Goal: Information Seeking & Learning: Find specific fact

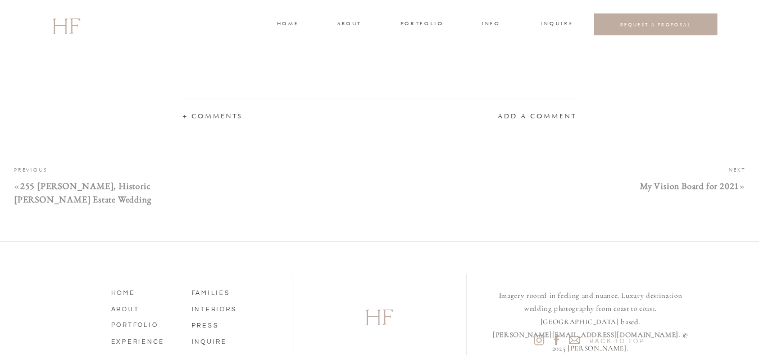
scroll to position [15000, 0]
click at [408, 23] on h3 "portfolio" at bounding box center [421, 25] width 42 height 10
click at [416, 47] on h3 "WEDDINGS" at bounding box center [421, 50] width 39 height 10
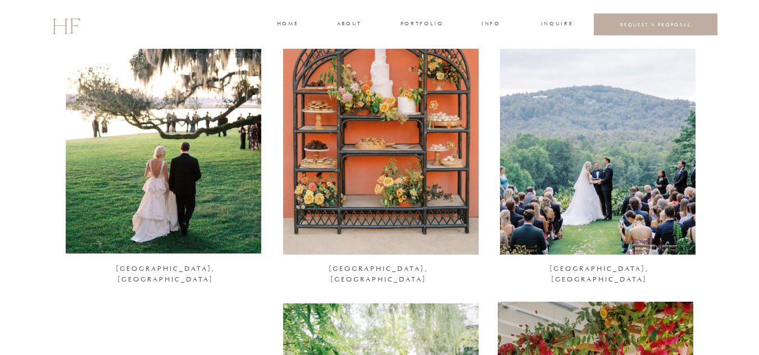
scroll to position [190, 0]
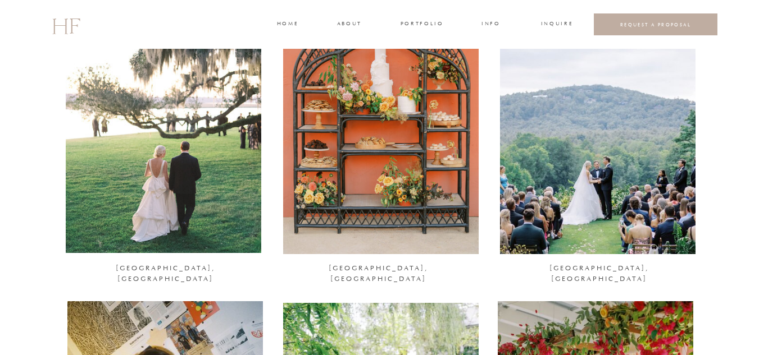
click at [216, 156] on div at bounding box center [163, 120] width 195 height 266
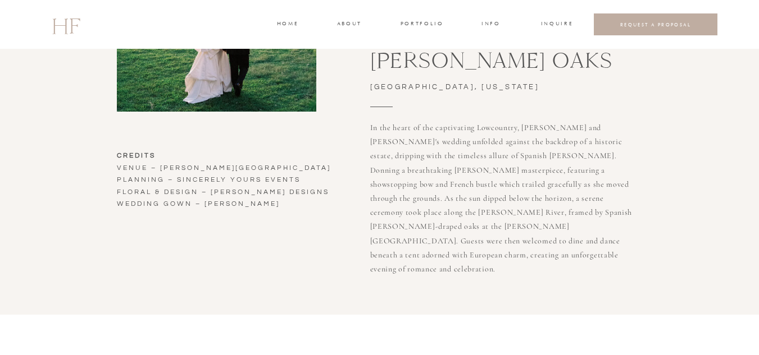
scroll to position [318, 0]
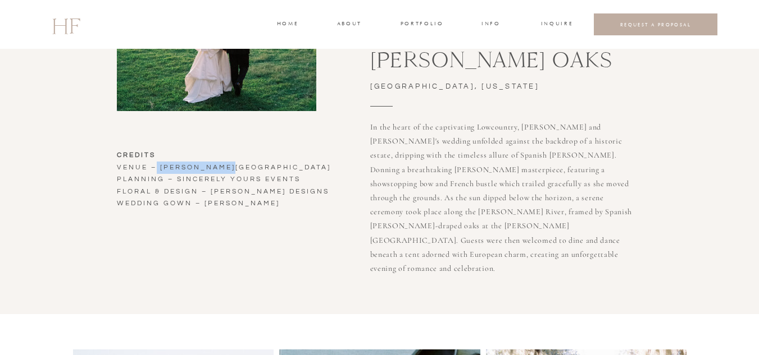
drag, startPoint x: 234, startPoint y: 168, endPoint x: 157, endPoint y: 166, distance: 76.4
click at [157, 166] on h3 "CREDITS Venue – BEAULIEU OAKS planning – SINCERELY YOURS EVENTS floral & DESIGN…" at bounding box center [233, 198] width 233 height 98
copy h3 "BEAULIEU OAKS"
